Goal: Complete application form

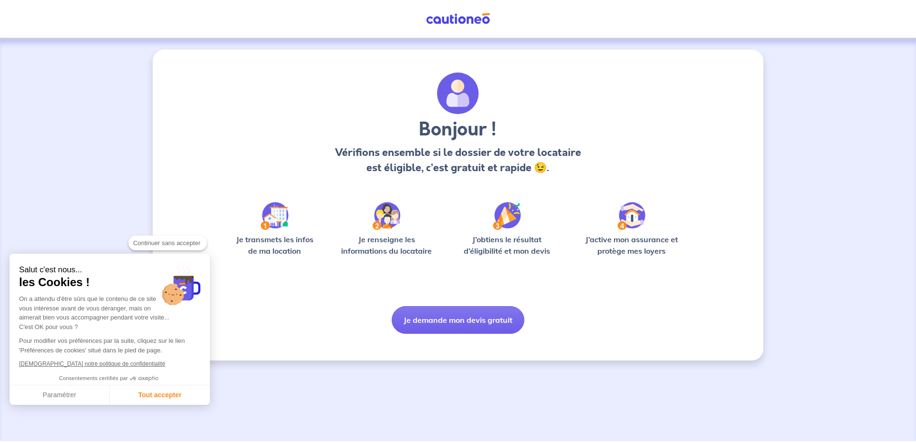
checkbox input "true"
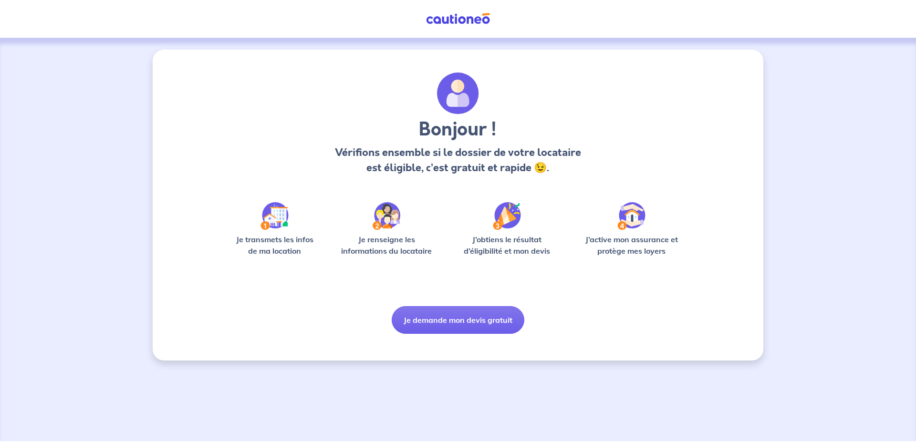
click at [292, 241] on p "Je transmets les infos de ma location" at bounding box center [274, 245] width 91 height 23
click at [299, 268] on div "Bonjour ! Vérifions ensemble si le dossier de votre locataire est éligible, c’e…" at bounding box center [458, 202] width 458 height 261
click at [478, 178] on div "Bonjour ! Vérifions ensemble si le dossier de votre locataire est éligible, c’e…" at bounding box center [457, 127] width 431 height 111
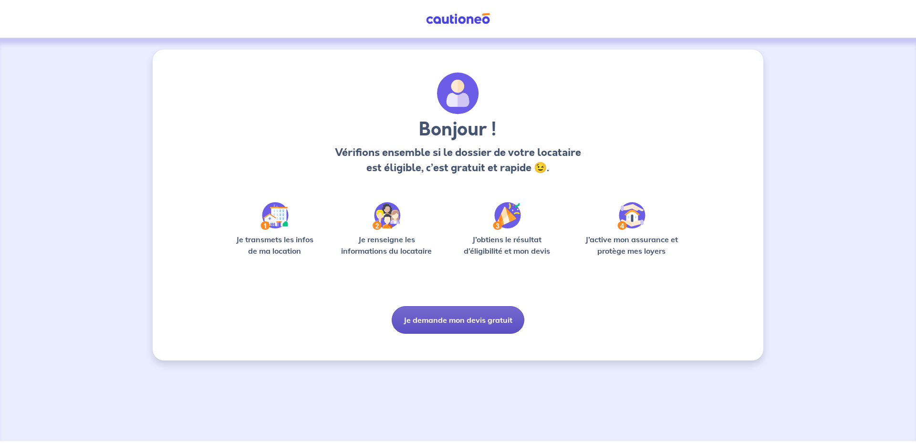
click at [469, 318] on button "Je demande mon devis gratuit" at bounding box center [457, 320] width 133 height 28
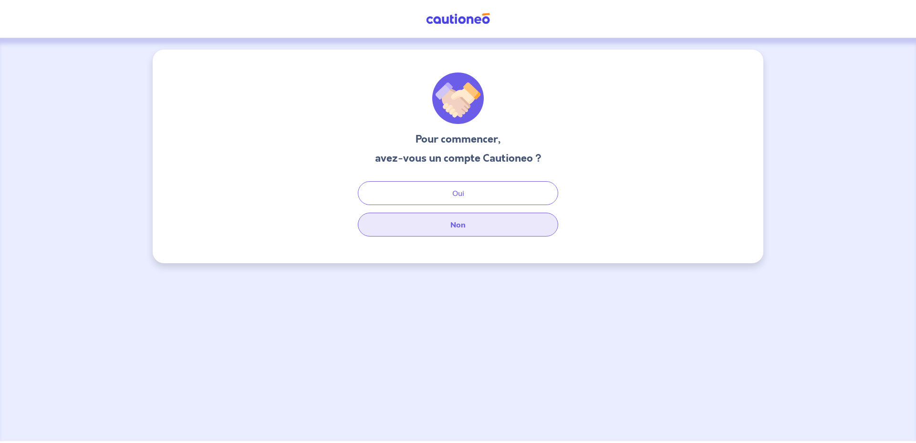
click at [497, 225] on button "Non" at bounding box center [458, 225] width 200 height 24
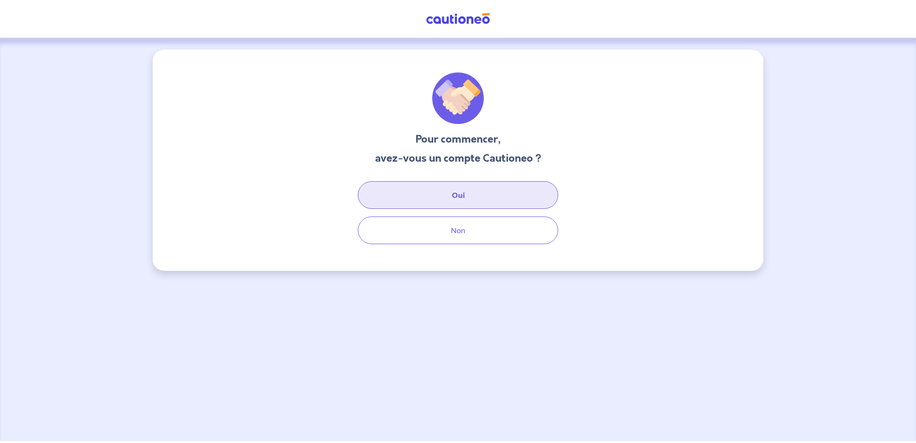
click at [456, 205] on button "Oui" at bounding box center [458, 195] width 200 height 28
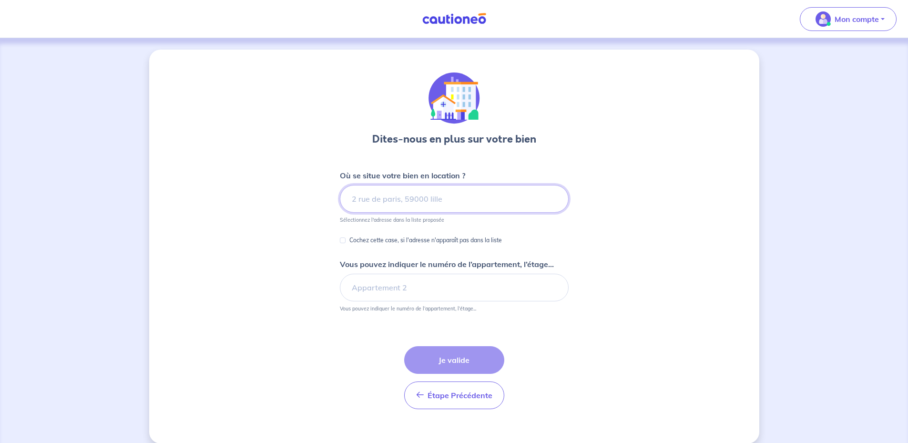
click at [487, 198] on input at bounding box center [454, 199] width 229 height 28
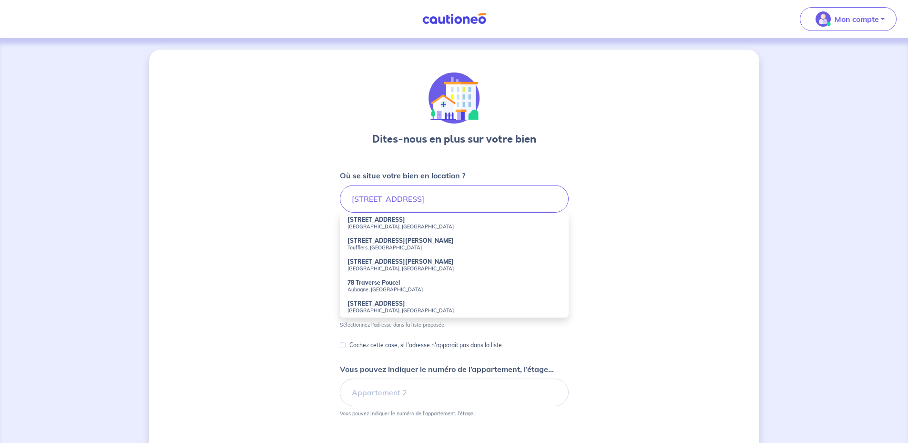
click at [459, 226] on small "[GEOGRAPHIC_DATA], [GEOGRAPHIC_DATA]" at bounding box center [455, 226] width 214 height 7
type input "[STREET_ADDRESS]"
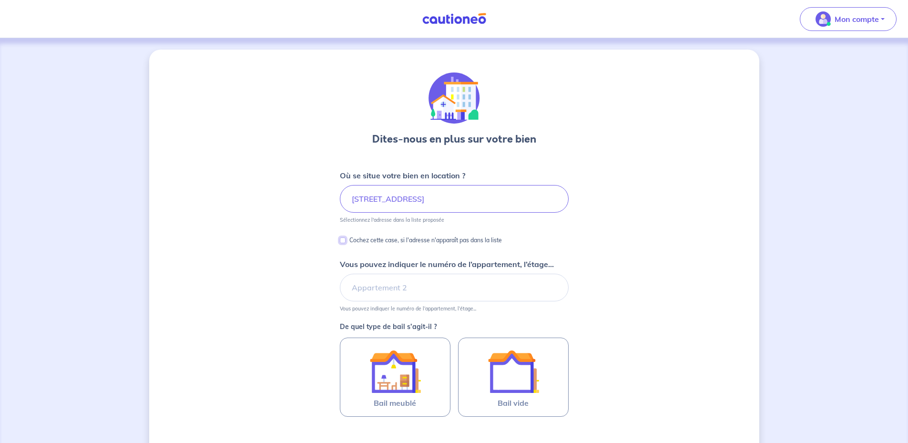
click at [340, 239] on input "Cochez cette case, si l'adresse n'apparaît pas dans la liste" at bounding box center [343, 240] width 6 height 6
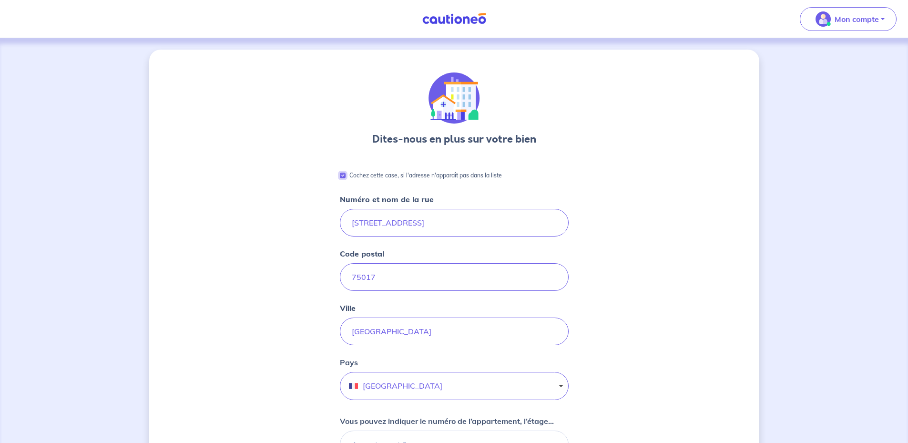
click at [341, 176] on input "Cochez cette case, si l'adresse n'apparaît pas dans la liste" at bounding box center [343, 176] width 6 height 6
checkbox input "false"
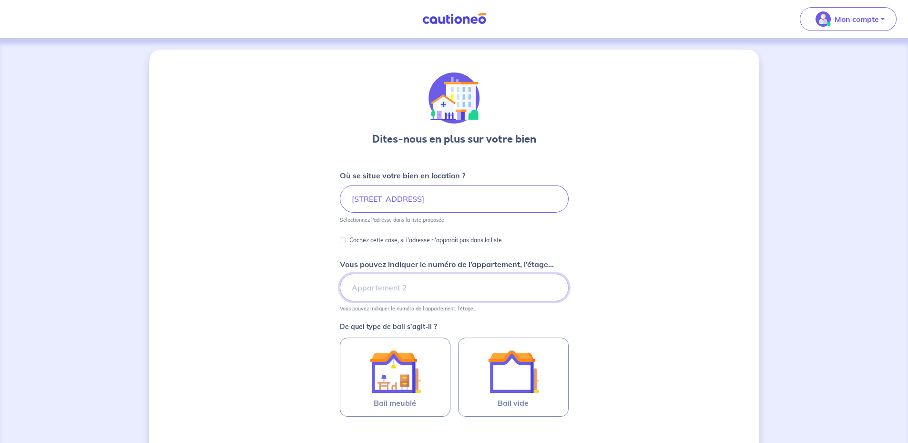
click at [406, 287] on input "Vous pouvez indiquer le numéro de l’appartement, l’étage..." at bounding box center [454, 288] width 229 height 28
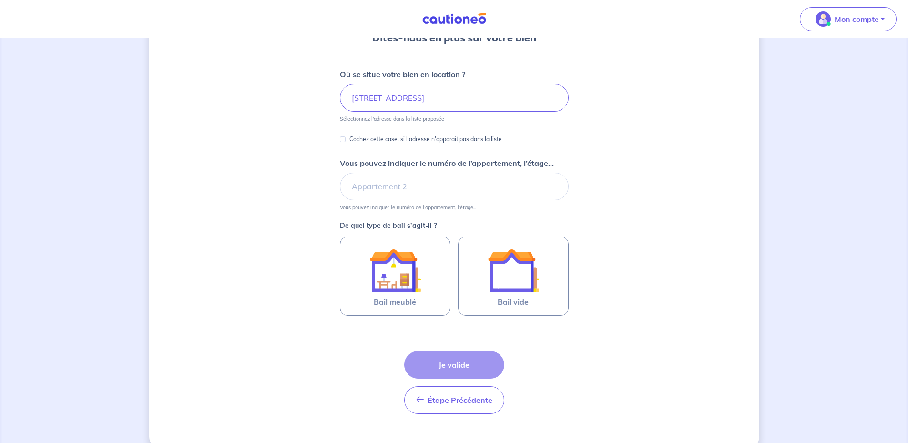
scroll to position [118, 0]
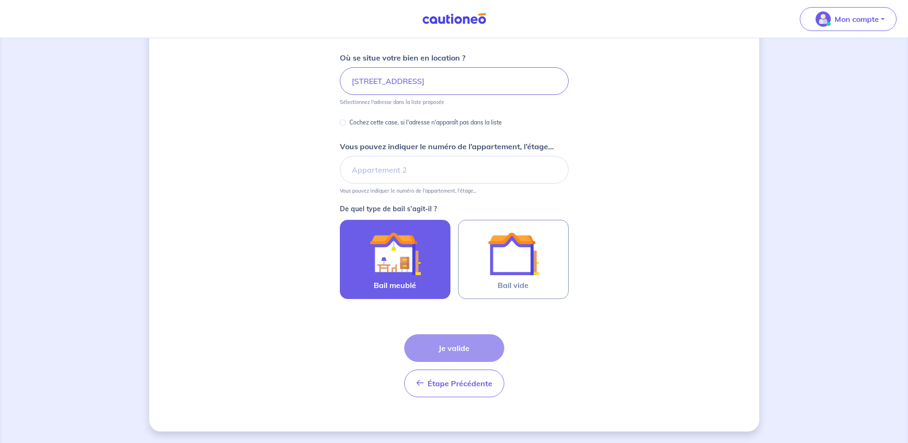
click at [433, 246] on div at bounding box center [395, 253] width 87 height 51
click at [0, 0] on input "Bail meublé" at bounding box center [0, 0] width 0 height 0
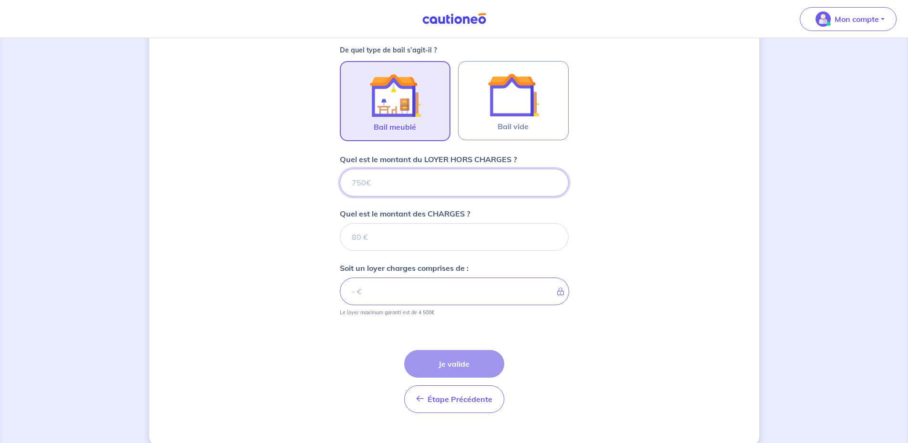
scroll to position [292, 0]
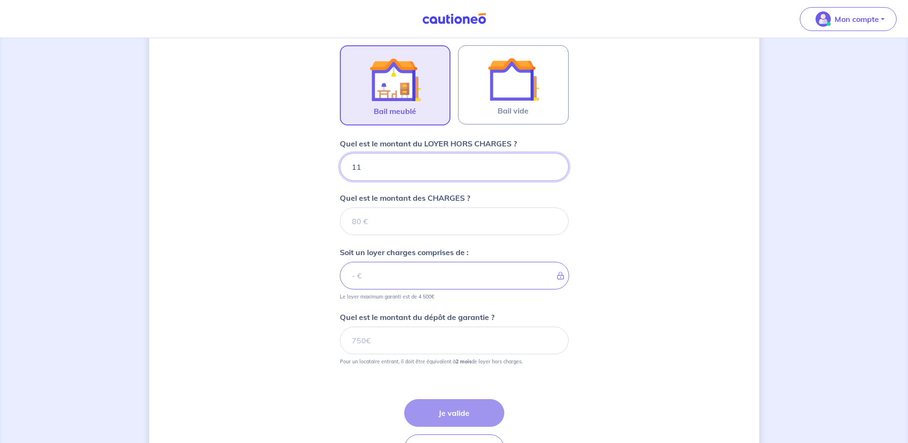
type input "118"
type input "1180"
click at [464, 220] on input "Quel est le montant des CHARGES ?" at bounding box center [454, 221] width 229 height 28
type input "80"
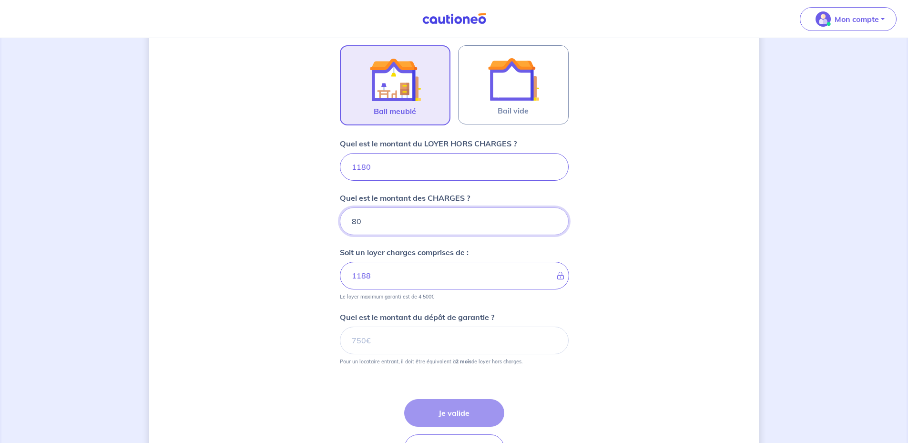
type input "1260"
type input "80"
click at [419, 166] on input "1180" at bounding box center [454, 167] width 229 height 28
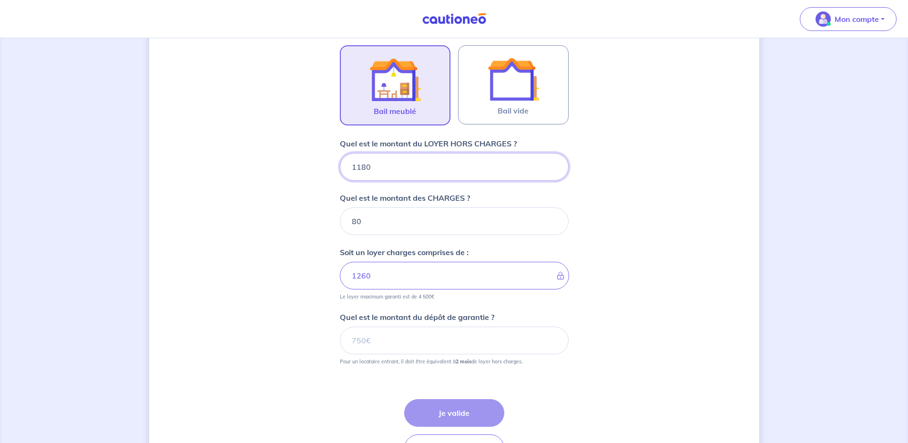
click at [443, 168] on input "1180" at bounding box center [454, 167] width 229 height 28
drag, startPoint x: 418, startPoint y: 170, endPoint x: 356, endPoint y: 165, distance: 62.1
click at [357, 167] on input "1180" at bounding box center [454, 167] width 229 height 28
click at [459, 157] on input "1180" at bounding box center [454, 167] width 229 height 28
drag, startPoint x: 417, startPoint y: 173, endPoint x: 347, endPoint y: 150, distance: 73.9
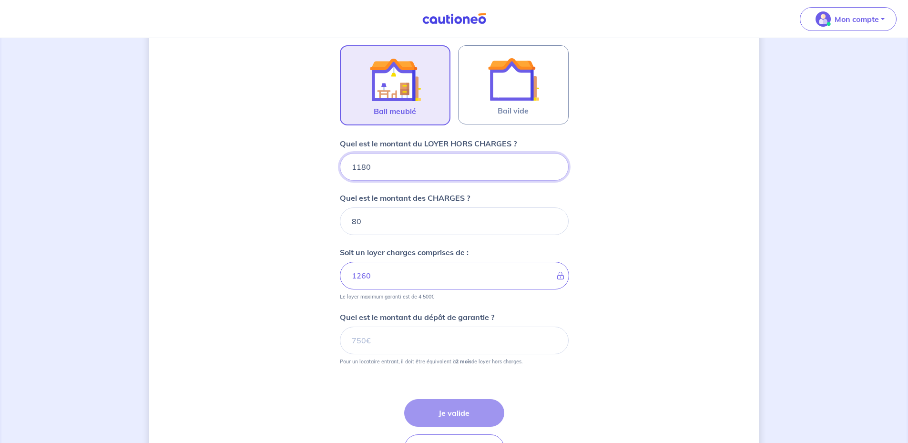
click at [299, 168] on div "Dites-nous en plus sur votre bien Où se situe votre bien en location ? [STREET_…" at bounding box center [454, 126] width 610 height 739
type input "1360"
type input "1440"
type input "1360"
click at [651, 313] on div "Dites-nous en plus sur votre bien Où se situe votre bien en location ? [STREET_…" at bounding box center [454, 126] width 610 height 739
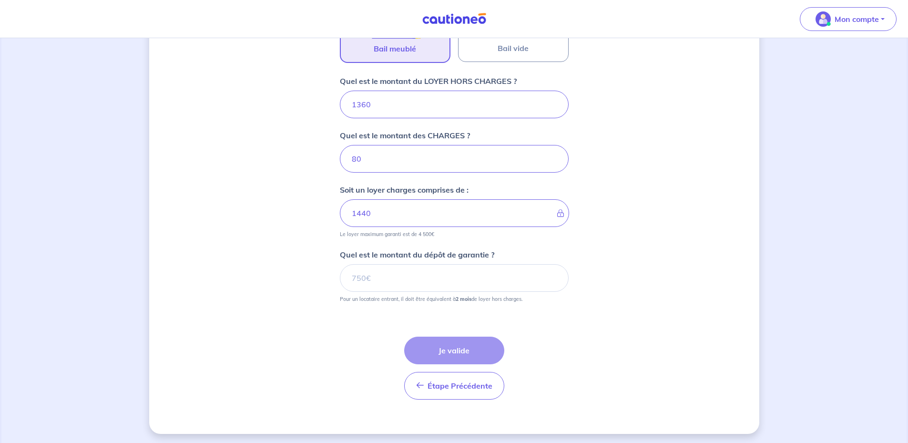
scroll to position [357, 0]
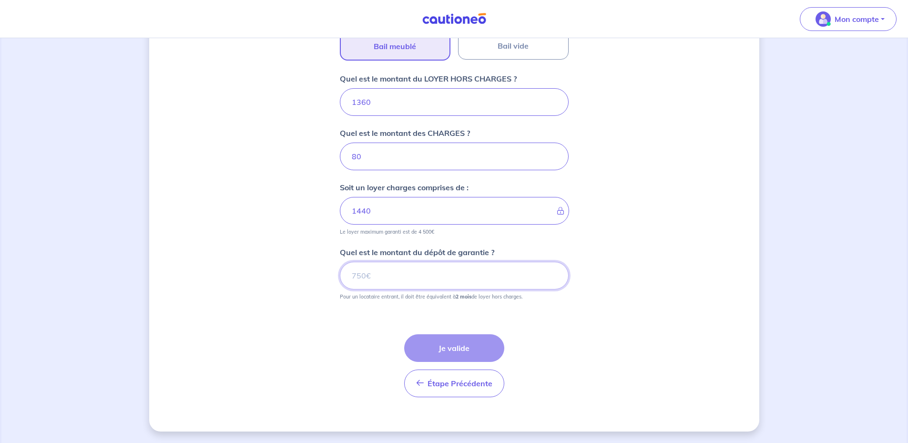
click at [496, 273] on input "Quel est le montant du dépôt de garantie ?" at bounding box center [454, 276] width 229 height 28
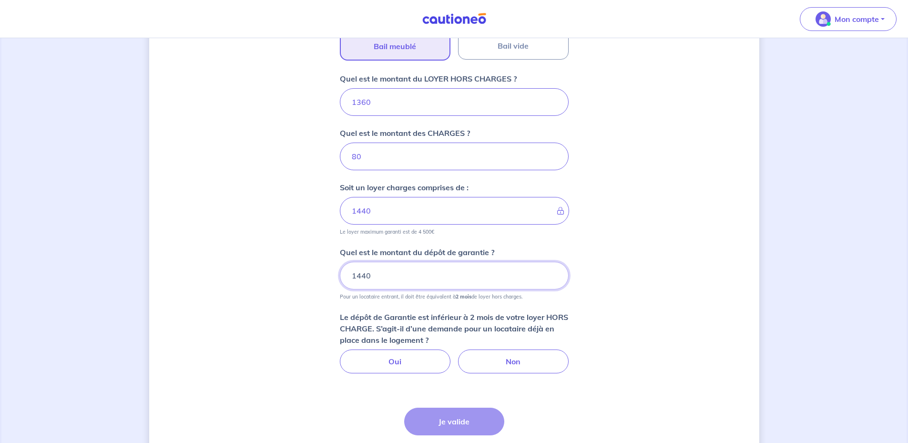
type input "1440"
click at [651, 268] on div "Dites-nous en plus sur votre bien Où se situe votre bien en location ? [STREET_…" at bounding box center [454, 98] width 610 height 813
click at [524, 367] on label "Non" at bounding box center [513, 362] width 111 height 24
click at [457, 356] on input "Non" at bounding box center [454, 353] width 6 height 6
radio input "true"
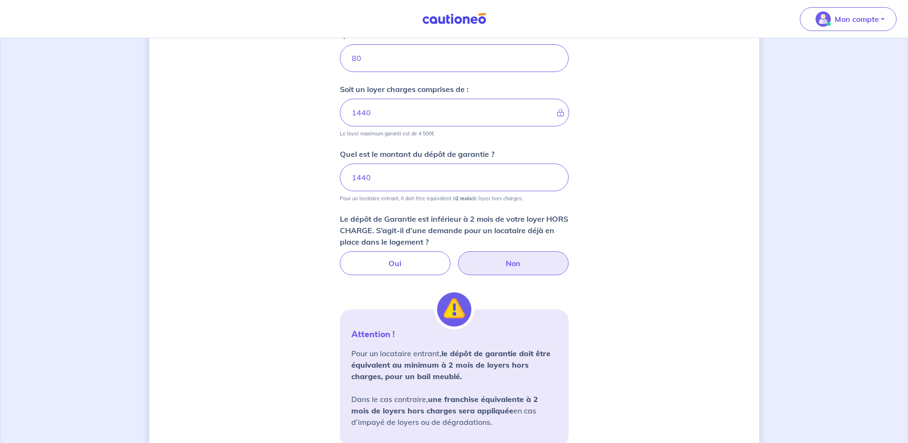
scroll to position [453, 0]
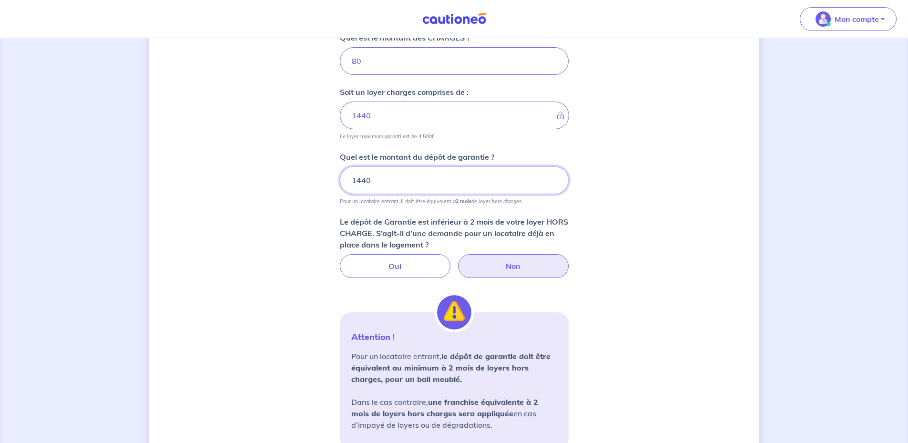
drag, startPoint x: 378, startPoint y: 183, endPoint x: 343, endPoint y: 180, distance: 34.9
click at [343, 180] on input "1440" at bounding box center [454, 180] width 229 height 28
click at [754, 248] on div "Dites-nous en plus sur votre bien Où se situe votre bien en location ? [STREET_…" at bounding box center [454, 93] width 610 height 992
click at [486, 179] on input "2700" at bounding box center [454, 180] width 229 height 28
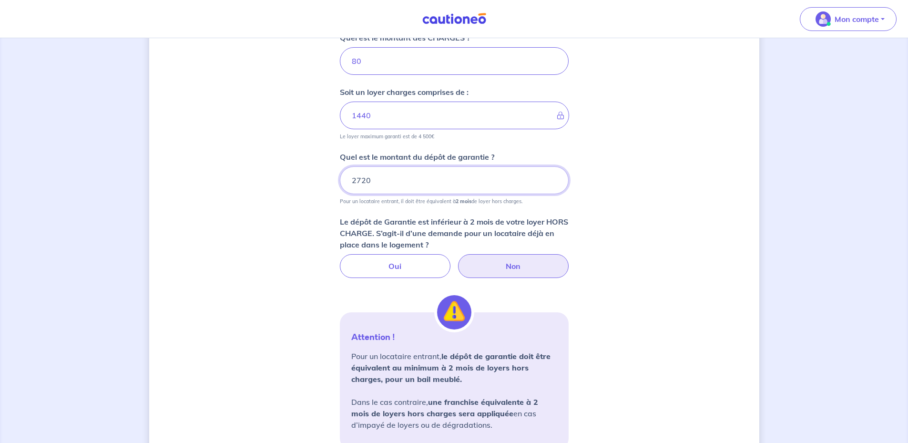
scroll to position [357, 0]
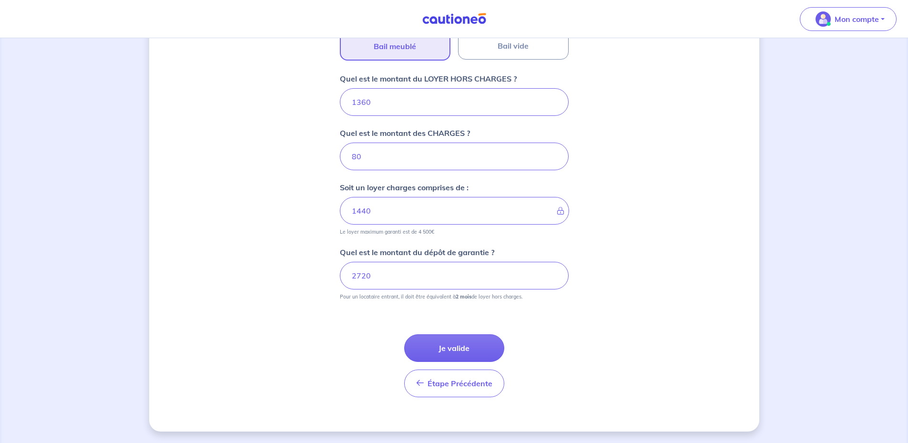
click at [689, 224] on div "Dites-nous en plus sur votre bien Où se situe votre bien en location ? [STREET_…" at bounding box center [454, 61] width 610 height 739
click at [453, 282] on input "2720" at bounding box center [454, 276] width 229 height 28
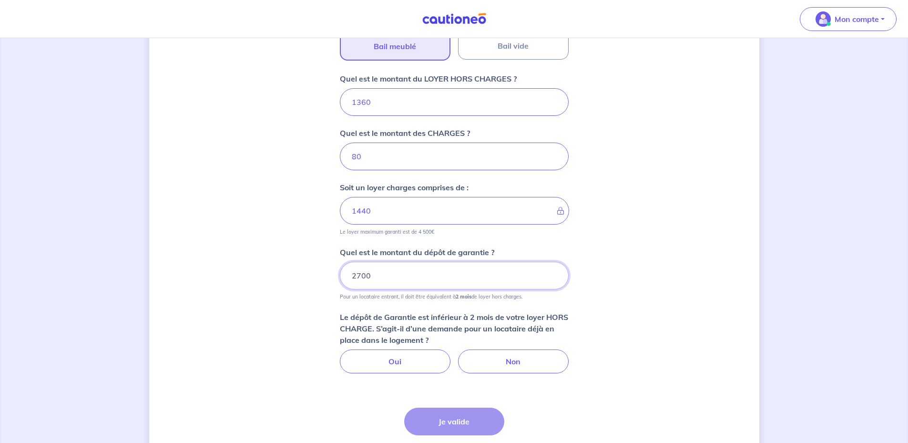
type input "2700"
click at [647, 207] on div "Dites-nous en plus sur votre bien Où se situe votre bien en location ? [STREET_…" at bounding box center [454, 98] width 610 height 813
click at [535, 360] on label "Non" at bounding box center [513, 362] width 111 height 24
click at [457, 356] on input "Non" at bounding box center [454, 353] width 6 height 6
radio input "true"
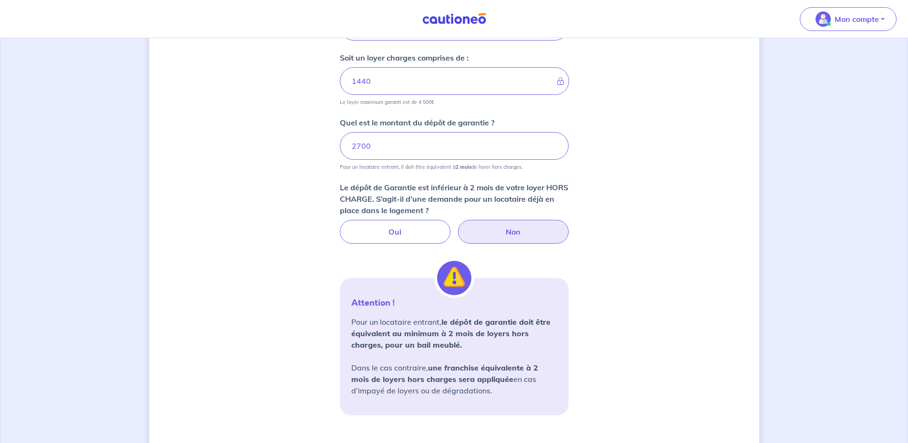
scroll to position [610, 0]
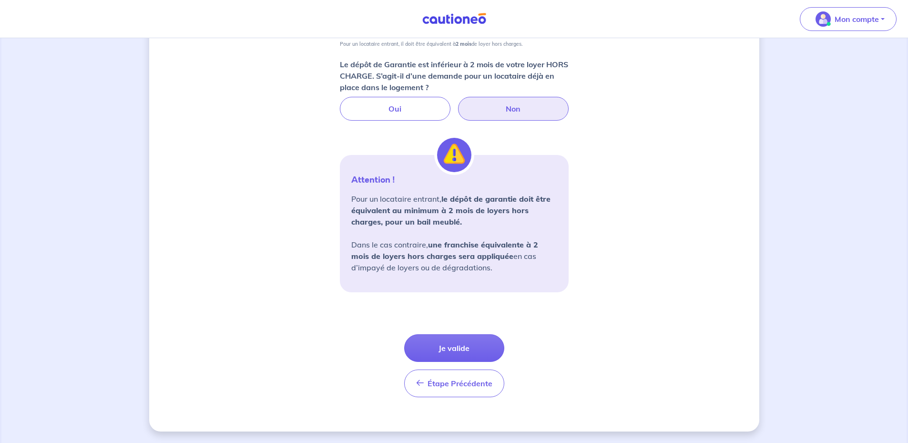
drag, startPoint x: 494, startPoint y: 268, endPoint x: 340, endPoint y: 182, distance: 176.6
click at [340, 182] on div "Attention ! Pour un locataire entrant, le dépôt de garantie doit être équivalen…" at bounding box center [454, 223] width 229 height 137
copy div "Attention ! Pour un locataire entrant, le dépôt de garantie doit être équivalen…"
click at [471, 341] on button "Je valide" at bounding box center [454, 348] width 100 height 28
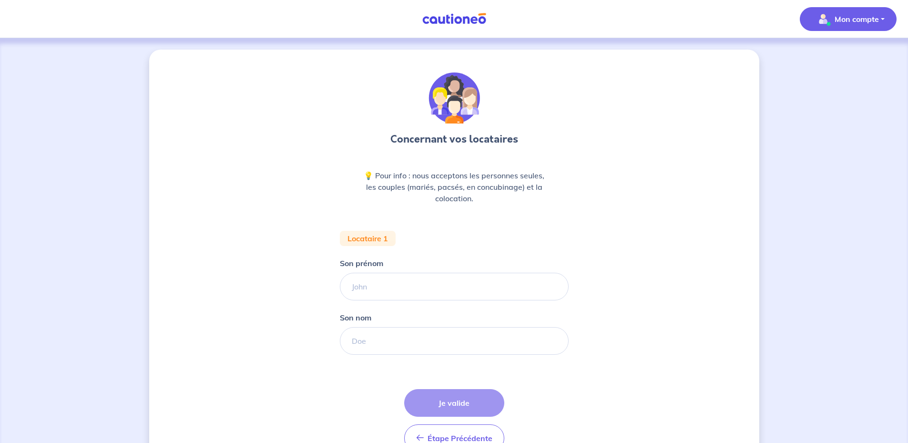
click at [848, 24] on p "Mon compte" at bounding box center [857, 18] width 44 height 11
click at [852, 58] on link "Mes informations" at bounding box center [839, 58] width 77 height 15
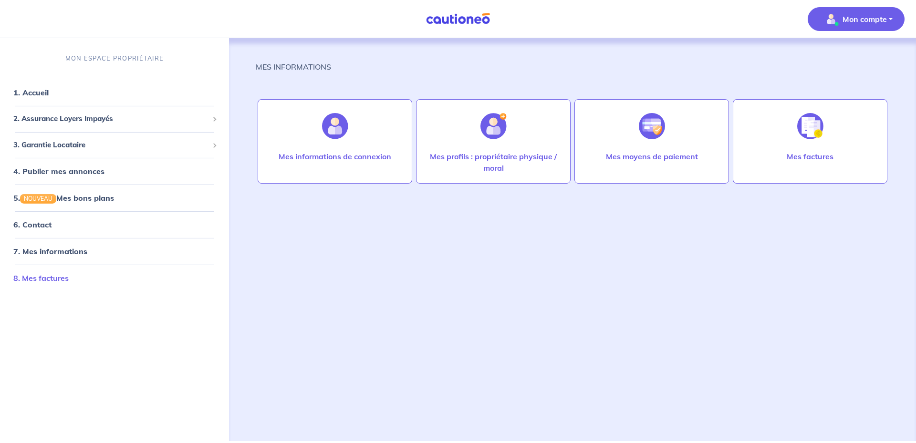
click at [62, 283] on link "8. Mes factures" at bounding box center [40, 278] width 55 height 10
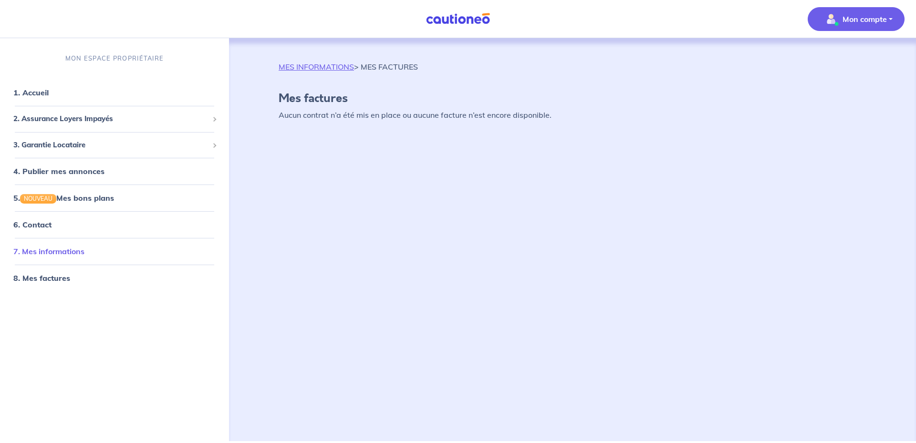
click at [64, 251] on link "7. Mes informations" at bounding box center [48, 252] width 71 height 10
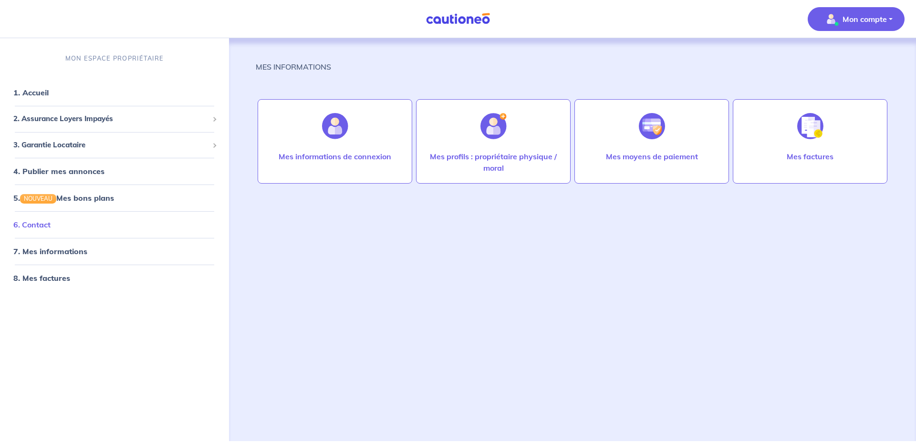
click at [51, 224] on link "6. Contact" at bounding box center [31, 225] width 37 height 10
